Goal: Transaction & Acquisition: Purchase product/service

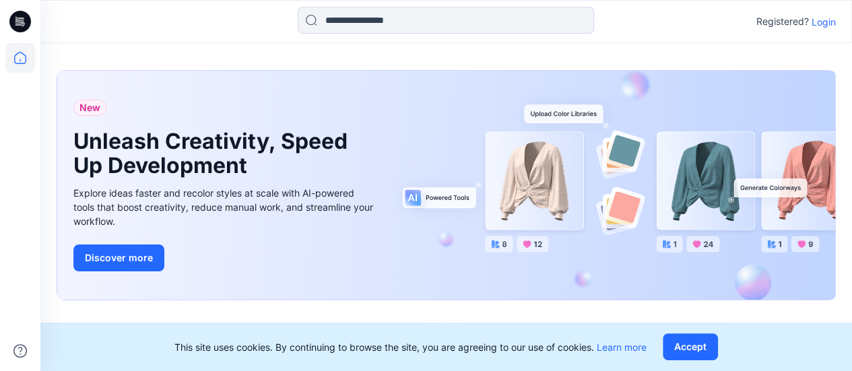
click at [828, 17] on p "Login" at bounding box center [823, 22] width 24 height 14
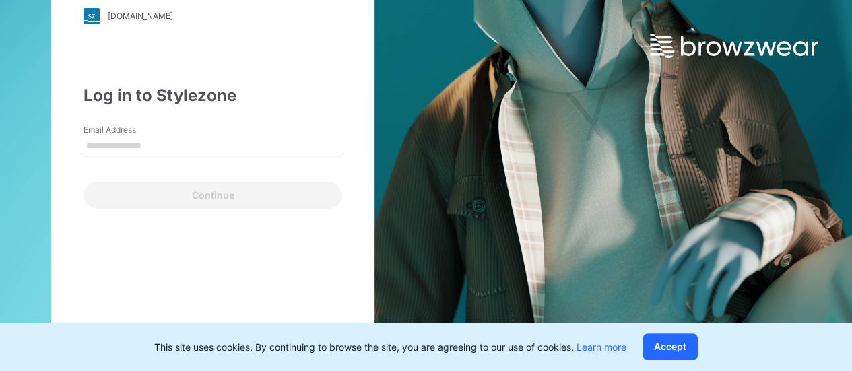
click at [154, 147] on input "Email Address" at bounding box center [212, 146] width 259 height 20
type input "**********"
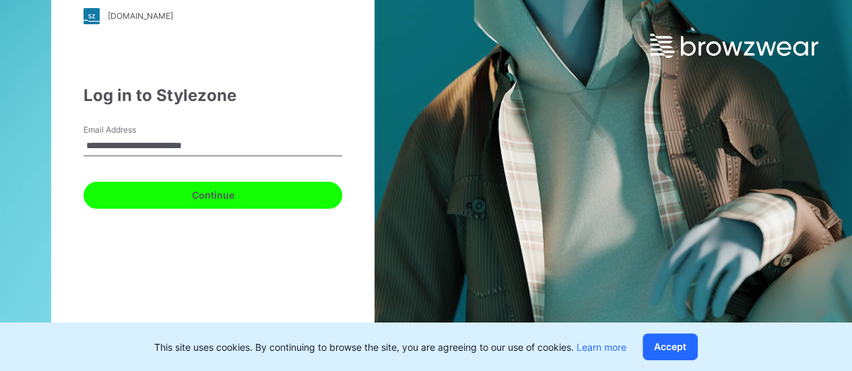
click at [187, 197] on button "Continue" at bounding box center [212, 195] width 259 height 27
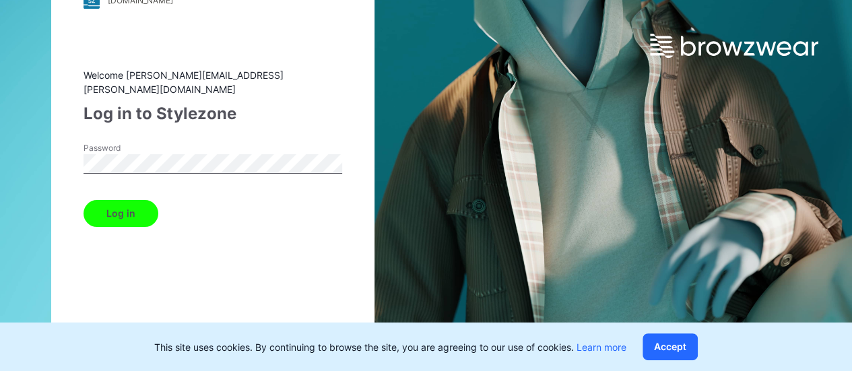
drag, startPoint x: 114, startPoint y: 200, endPoint x: 121, endPoint y: 199, distance: 6.8
click at [115, 200] on button "Log in" at bounding box center [120, 213] width 75 height 27
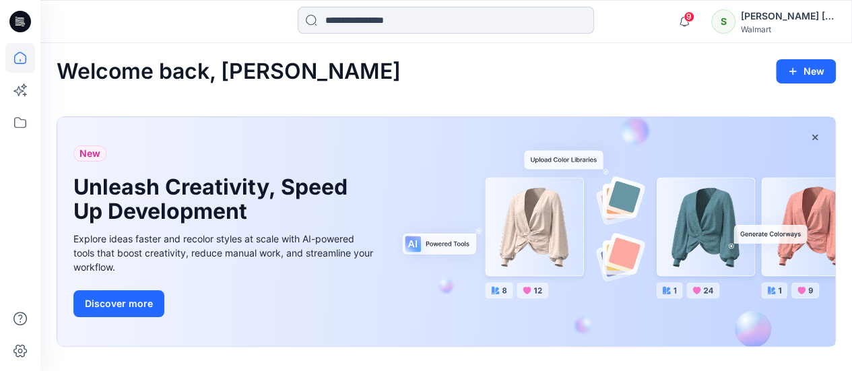
click at [348, 23] on input at bounding box center [446, 20] width 296 height 27
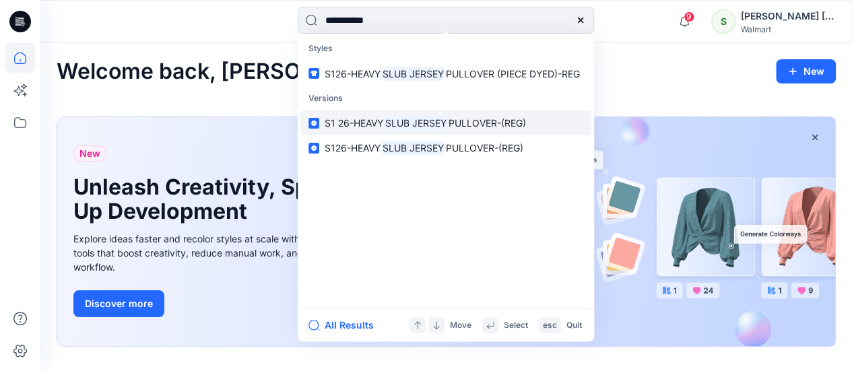
type input "**********"
click at [432, 123] on mark "SLUB JERSEY" at bounding box center [415, 122] width 65 height 15
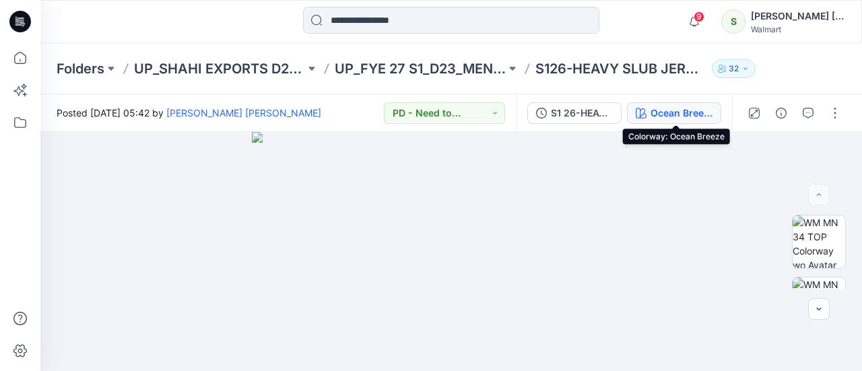
click at [661, 110] on div "Ocean Breeze" at bounding box center [681, 113] width 62 height 15
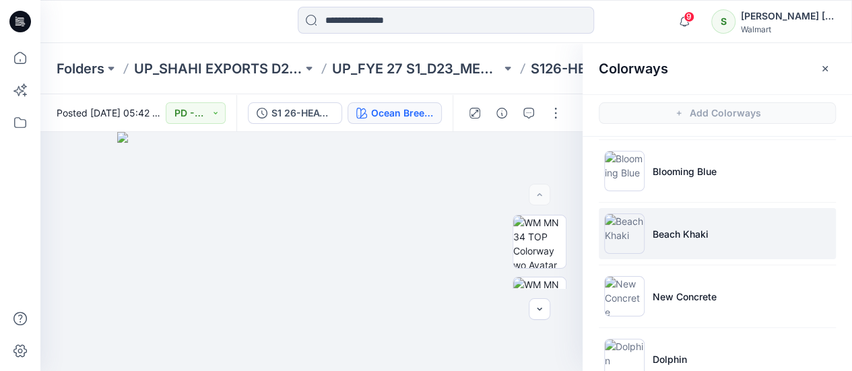
scroll to position [135, 0]
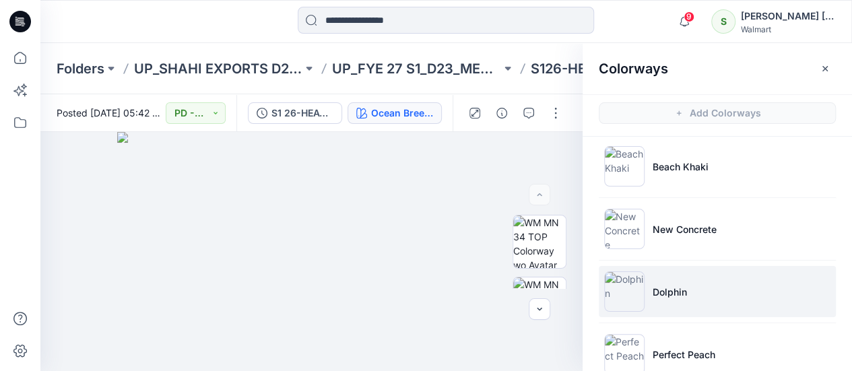
click at [627, 289] on img at bounding box center [624, 291] width 40 height 40
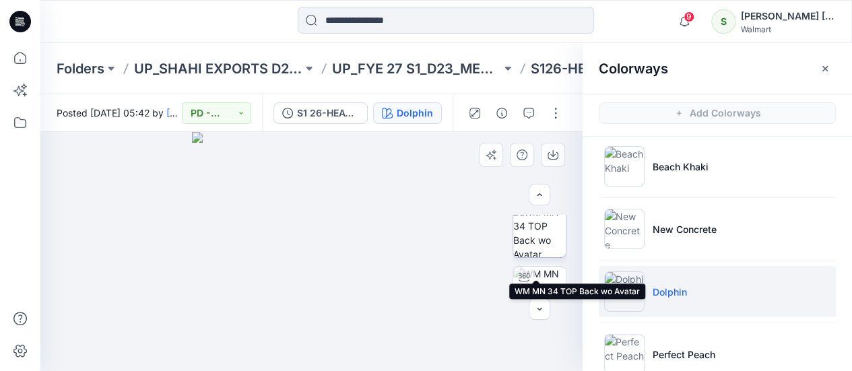
scroll to position [67, 0]
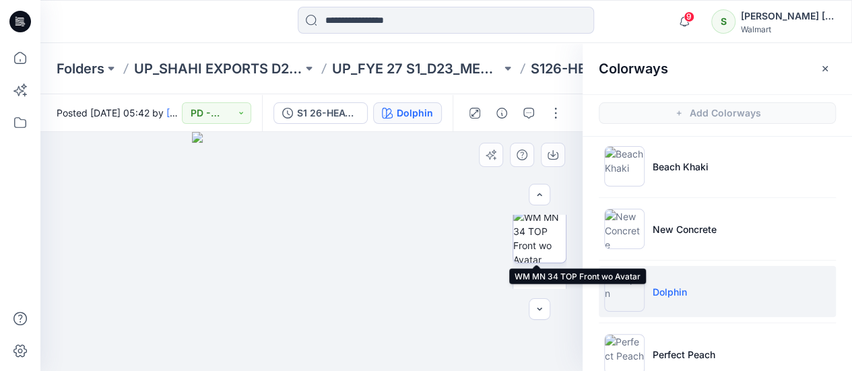
click at [536, 236] on img at bounding box center [539, 236] width 53 height 53
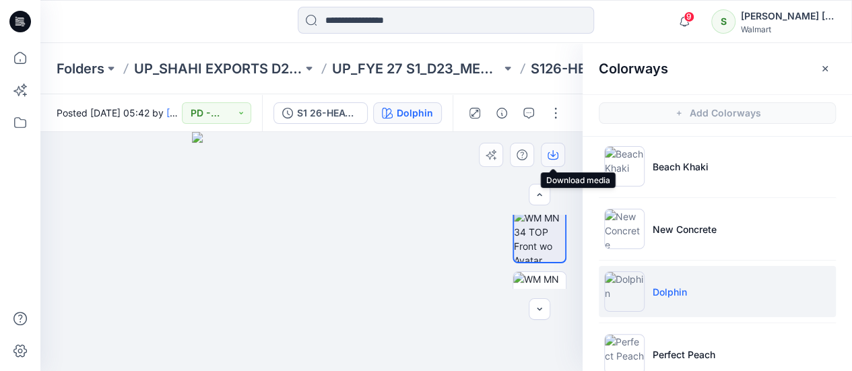
click at [555, 154] on icon "button" at bounding box center [552, 154] width 11 height 11
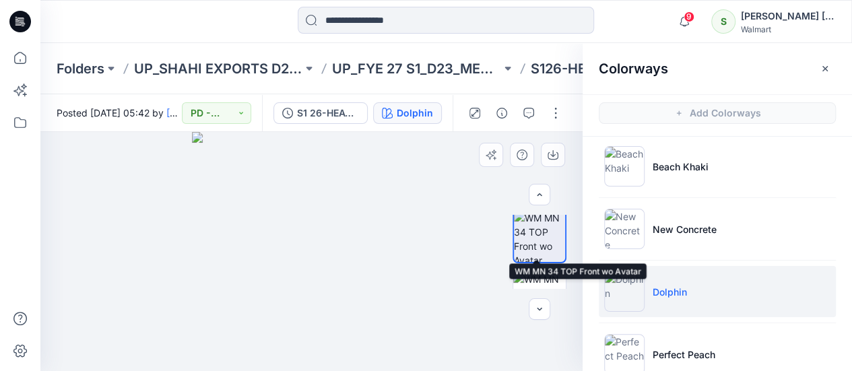
scroll to position [135, 0]
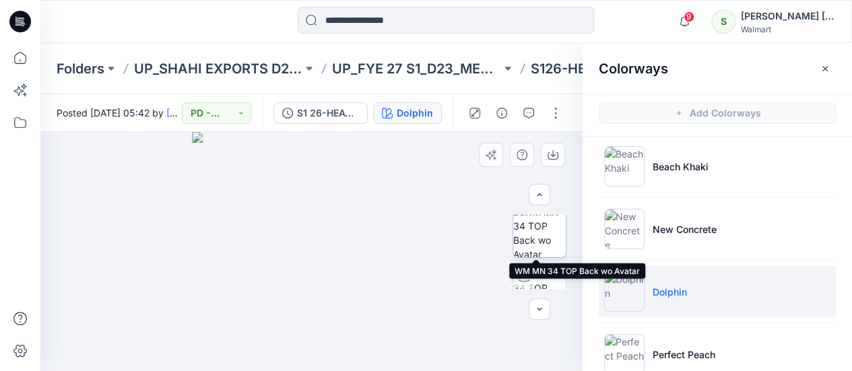
click at [541, 235] on img at bounding box center [539, 231] width 53 height 53
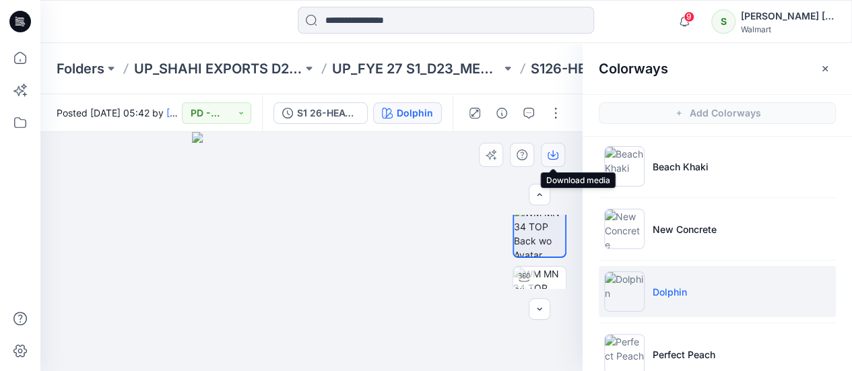
click at [552, 153] on icon "button" at bounding box center [552, 153] width 5 height 7
